Goal: Transaction & Acquisition: Purchase product/service

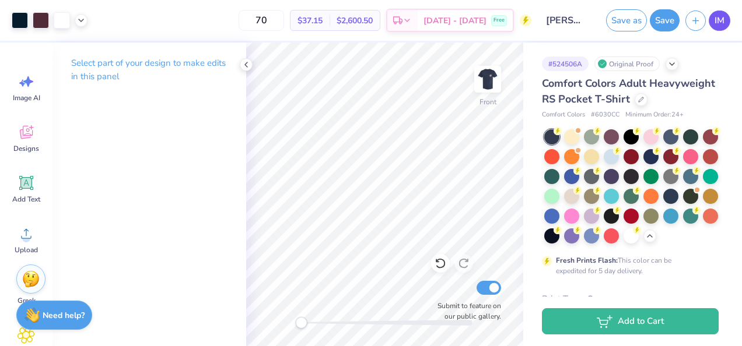
scroll to position [64, 0]
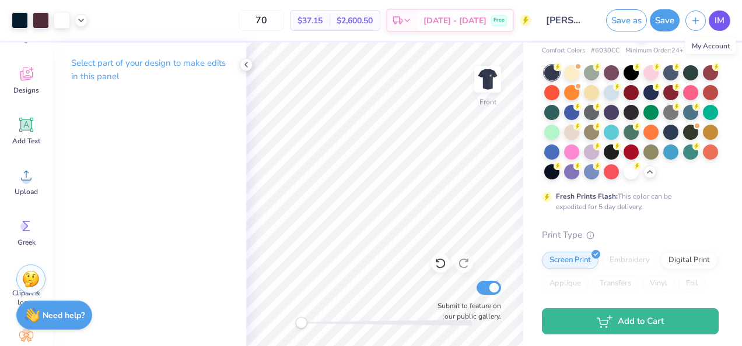
click at [717, 17] on span "IM" at bounding box center [719, 20] width 10 height 13
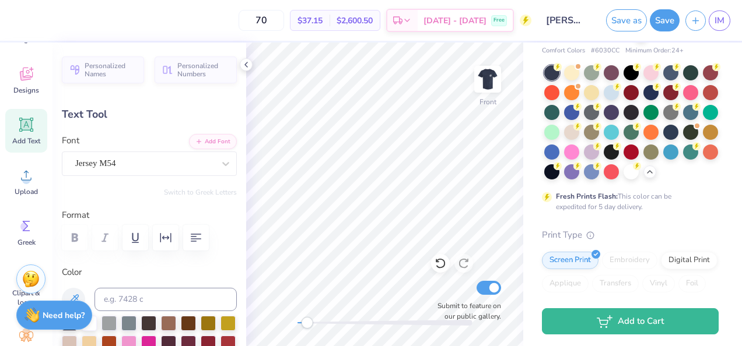
scroll to position [9, 2]
type textarea "1872"
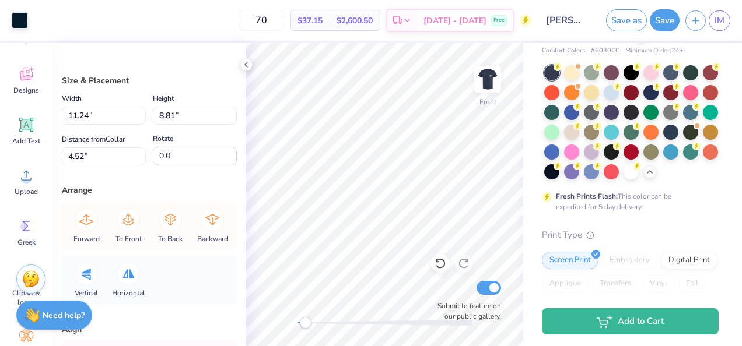
type input "10.31"
type input "9.11"
type input "4.05"
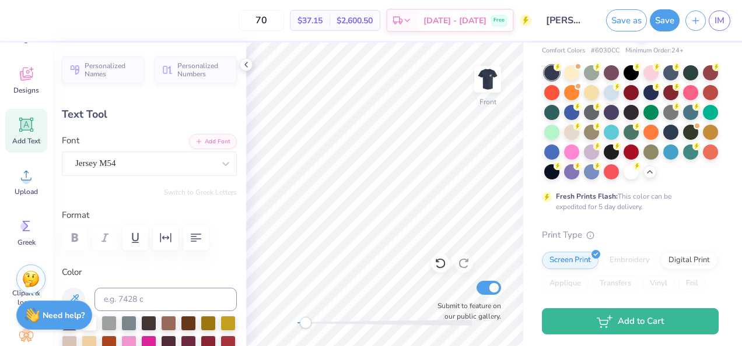
scroll to position [9, 1]
click at [156, 297] on input at bounding box center [165, 299] width 142 height 23
type input "7654c"
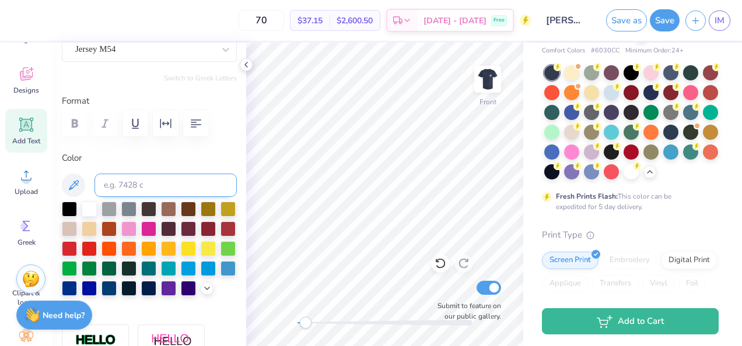
scroll to position [110, 0]
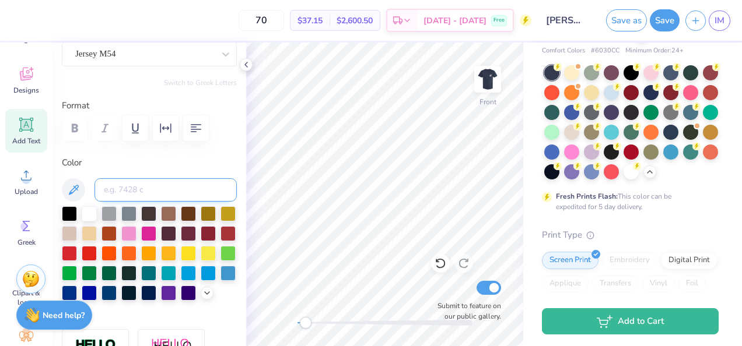
click at [132, 188] on input at bounding box center [165, 189] width 142 height 23
click at [40, 20] on div at bounding box center [41, 19] width 16 height 16
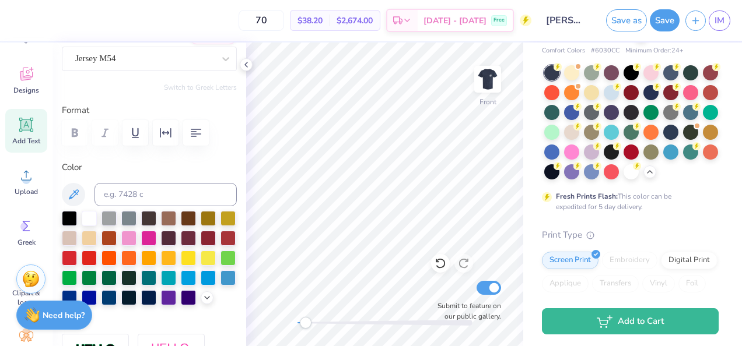
scroll to position [108, 0]
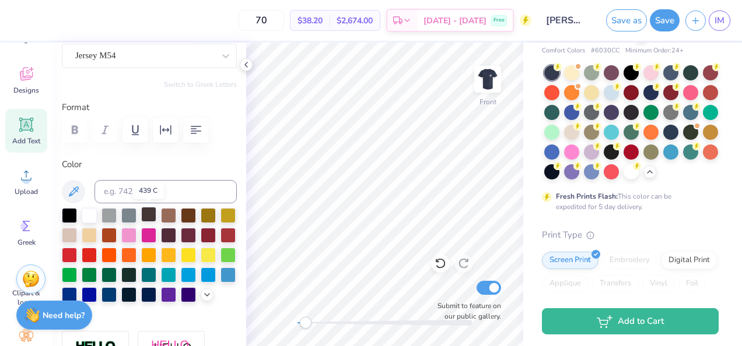
click at [145, 212] on div at bounding box center [148, 214] width 15 height 15
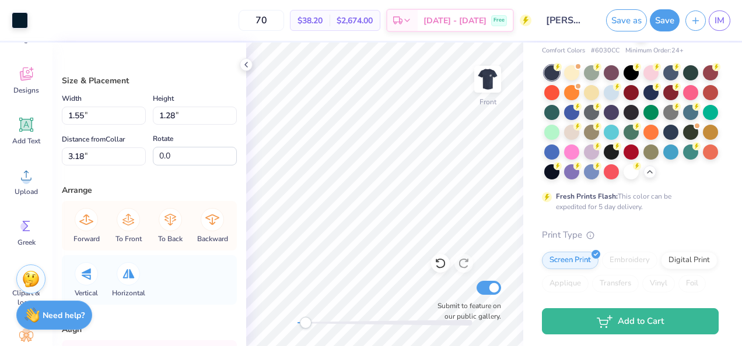
click at [532, 43] on div "# 524506A Original Proof Comfort Colors Adult Heavyweight RS Pocket T-Shirt Com…" at bounding box center [632, 284] width 219 height 612
click at [245, 16] on div "70 $38.20 Per Item $2,674.00 Total Est. Delivery Oct 10 - 13 Free" at bounding box center [283, 20] width 498 height 41
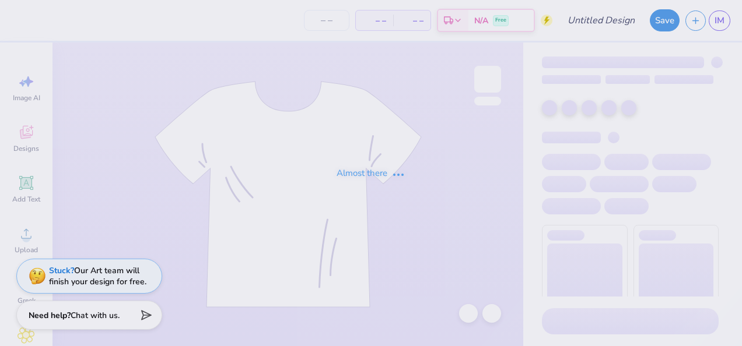
type input "[PERSON_NAME] : [PERSON_NAME][GEOGRAPHIC_DATA]"
type input "70"
